Goal: Transaction & Acquisition: Purchase product/service

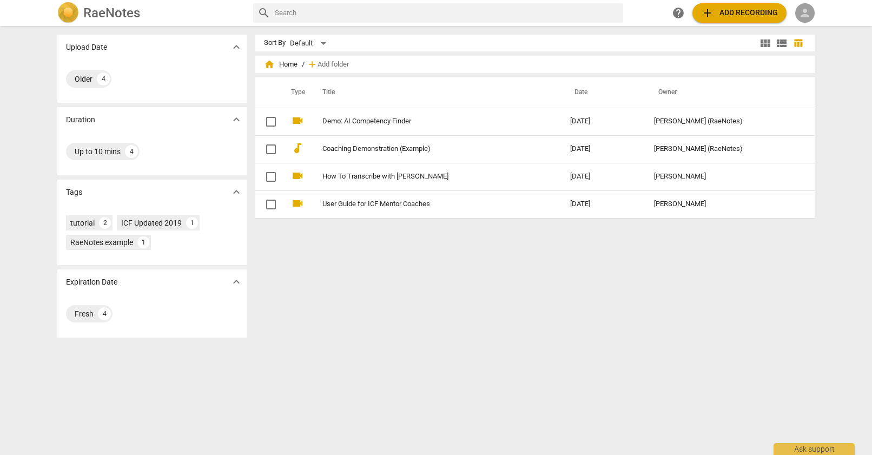
click at [808, 14] on span "person" at bounding box center [804, 12] width 13 height 13
click at [817, 27] on li "Login" at bounding box center [814, 26] width 39 height 26
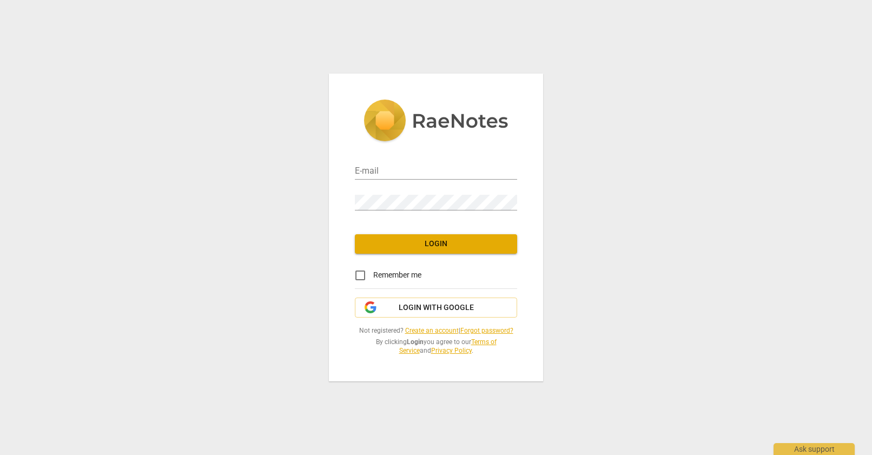
type input "cami@guidedresilience.com"
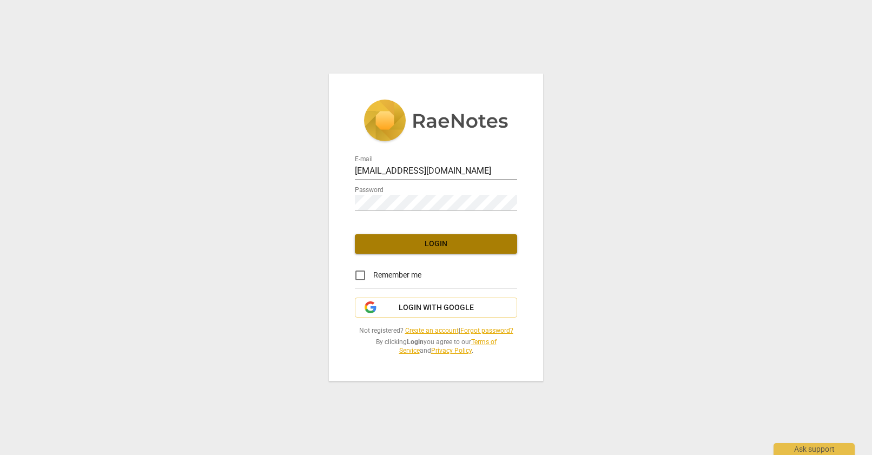
click at [447, 246] on span "Login" at bounding box center [435, 244] width 145 height 11
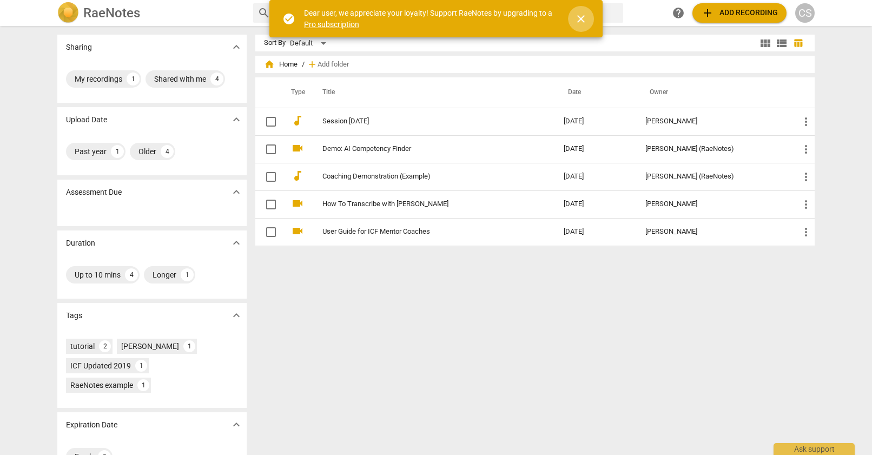
click at [581, 17] on span "close" at bounding box center [580, 18] width 13 height 13
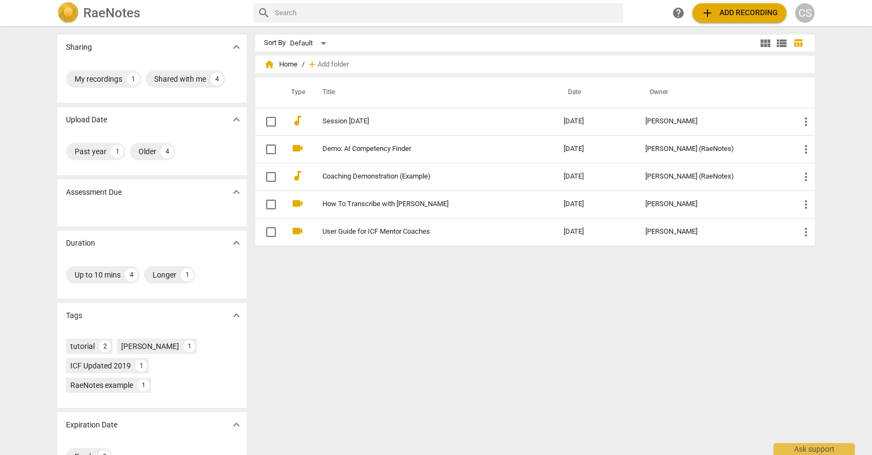
click at [731, 13] on span "add Add recording" at bounding box center [739, 12] width 77 height 13
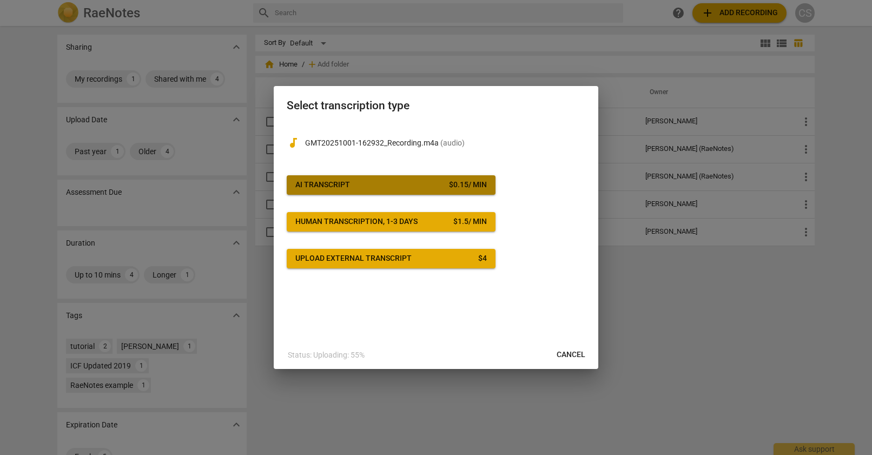
click at [416, 187] on span "AI Transcript $ 0.15 / min" at bounding box center [390, 185] width 191 height 11
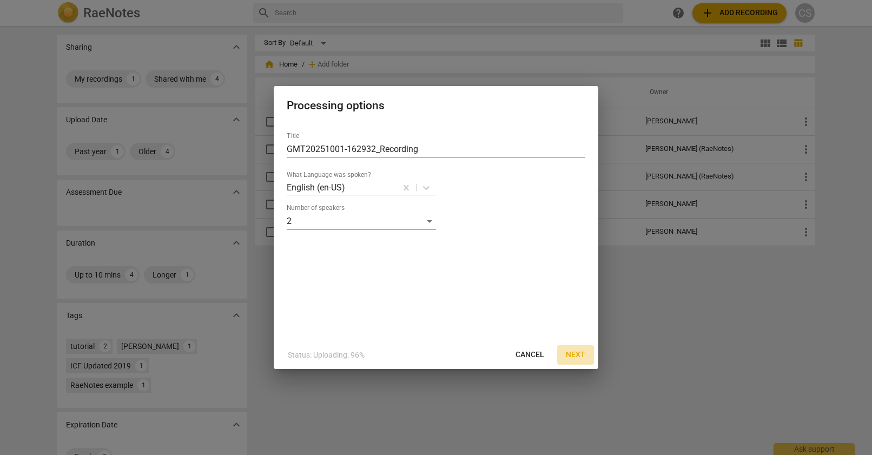
click at [580, 355] on span "Next" at bounding box center [575, 354] width 19 height 11
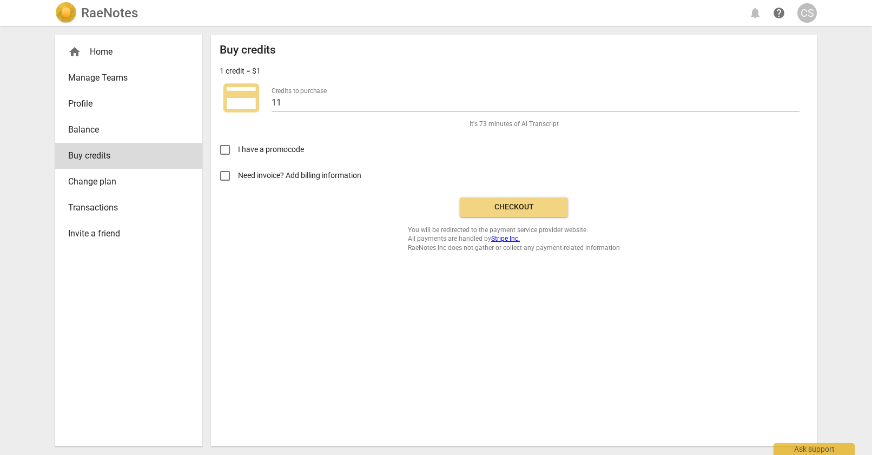
click at [512, 208] on span "Checkout" at bounding box center [513, 207] width 91 height 11
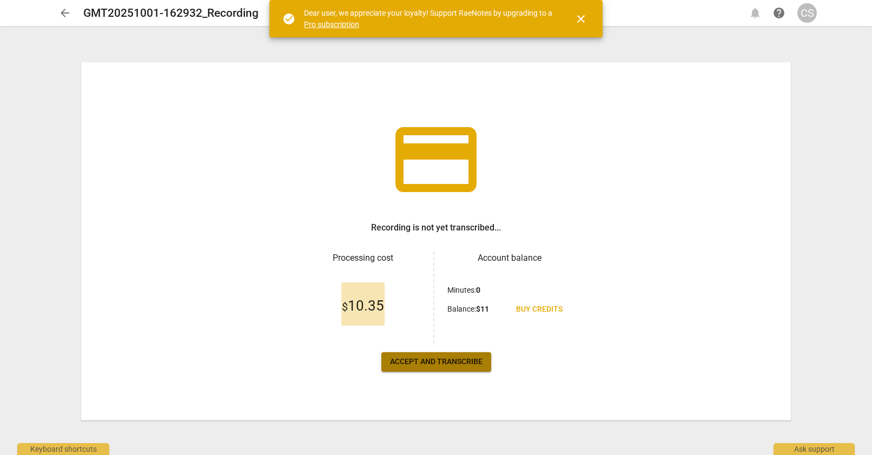
click at [475, 360] on span "Accept and transcribe" at bounding box center [436, 361] width 92 height 11
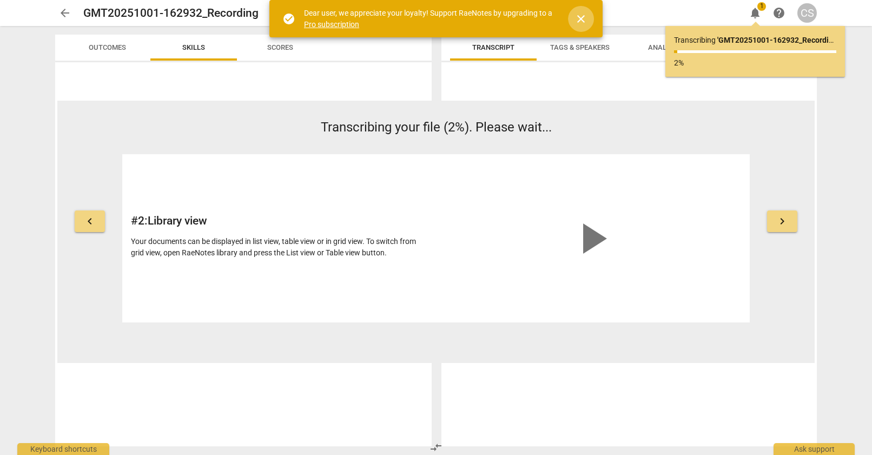
click at [582, 17] on span "close" at bounding box center [580, 18] width 13 height 13
